Goal: Check status

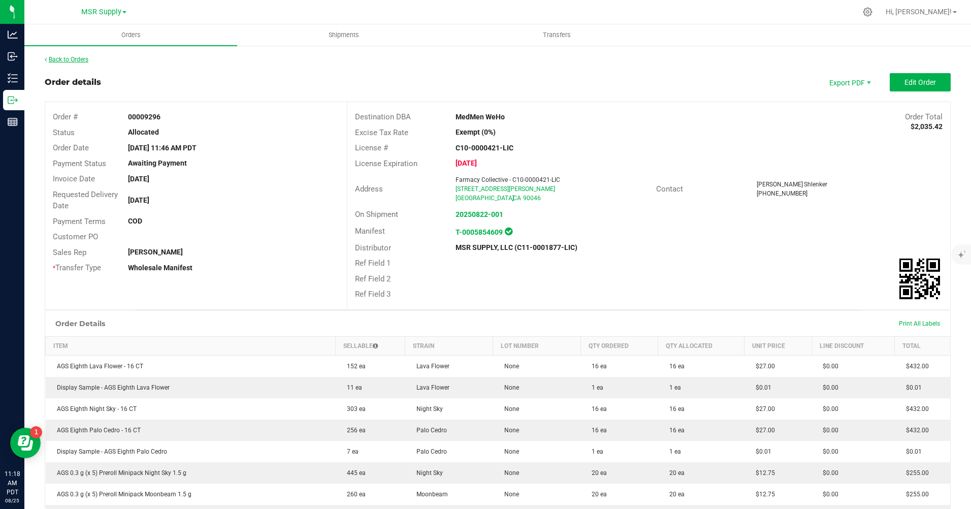
click at [78, 59] on link "Back to Orders" at bounding box center [67, 59] width 44 height 7
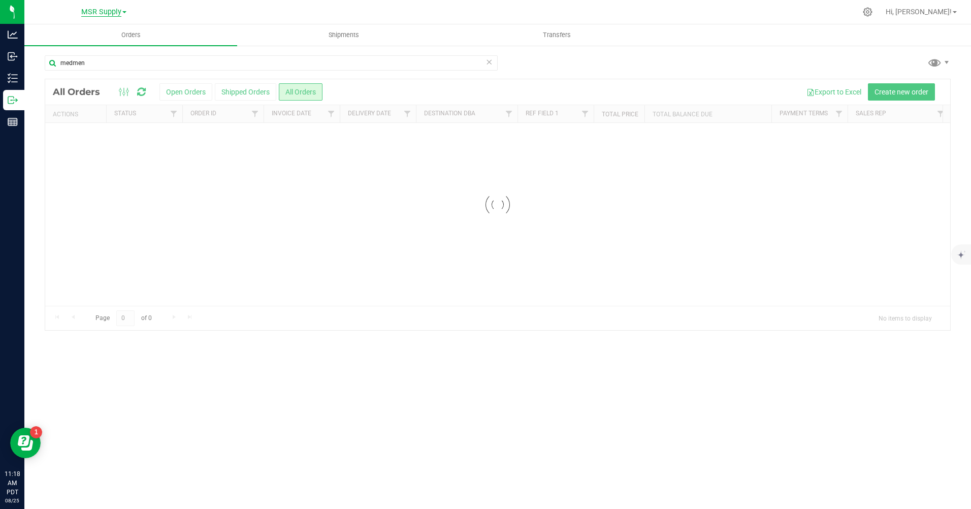
click at [110, 13] on span "MSR Supply" at bounding box center [101, 12] width 40 height 9
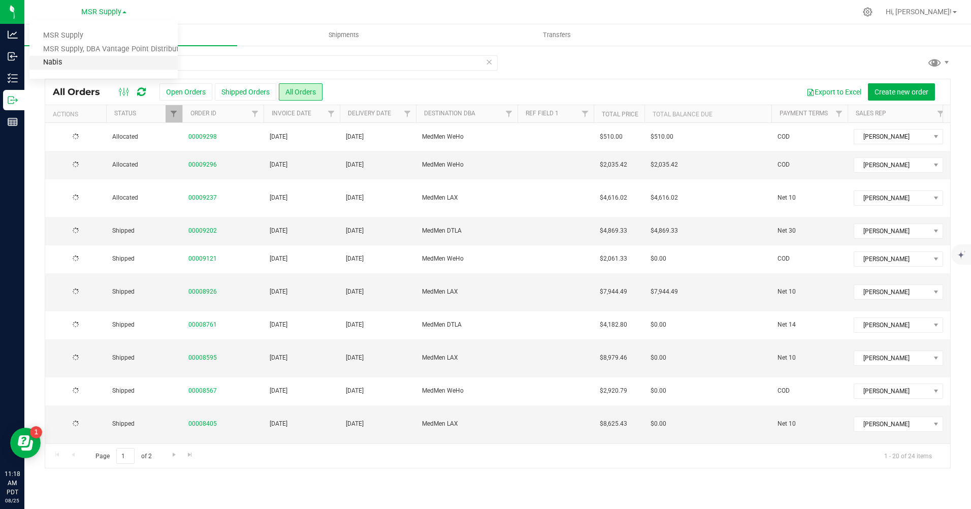
click at [82, 66] on link "Nabis" at bounding box center [103, 63] width 148 height 14
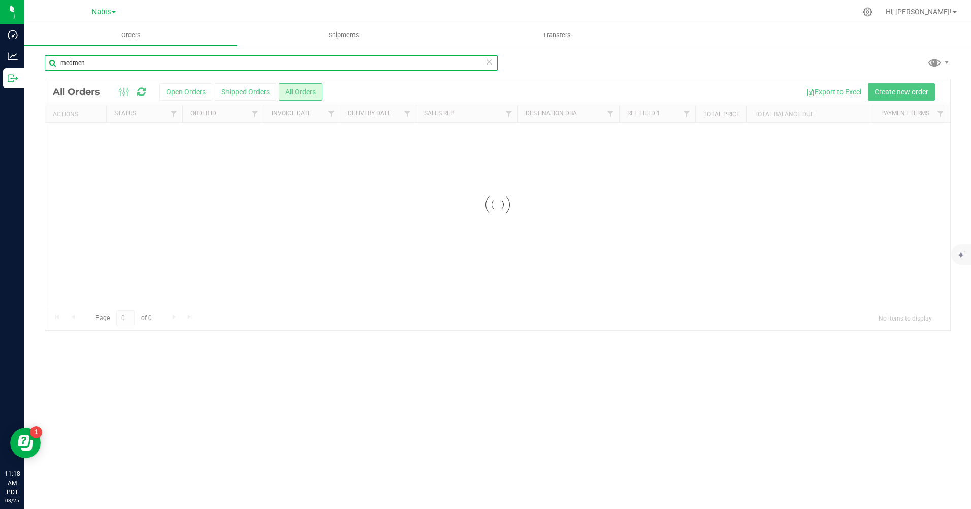
click at [239, 61] on input "medmen" at bounding box center [271, 62] width 453 height 15
